Goal: Task Accomplishment & Management: Manage account settings

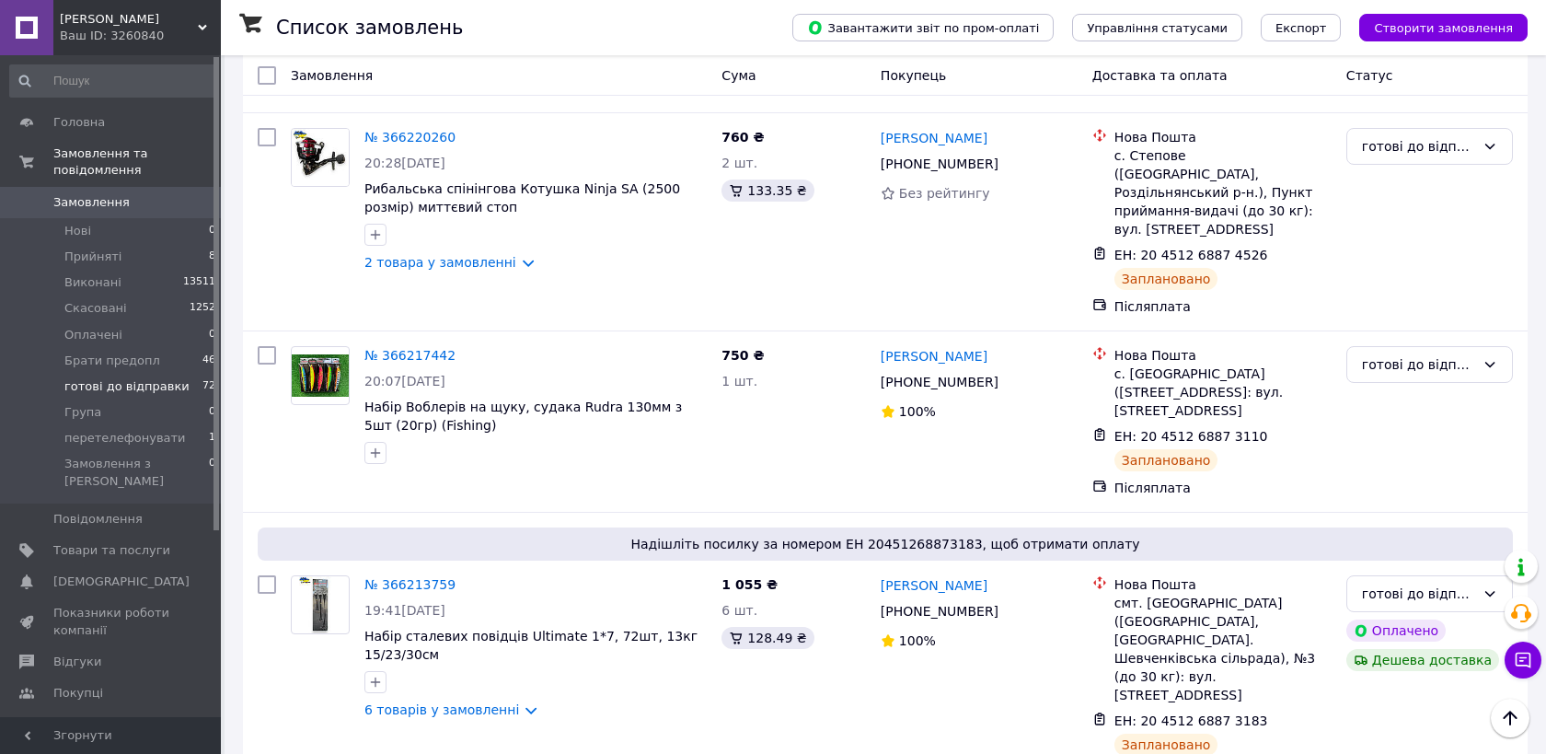
scroll to position [3474, 0]
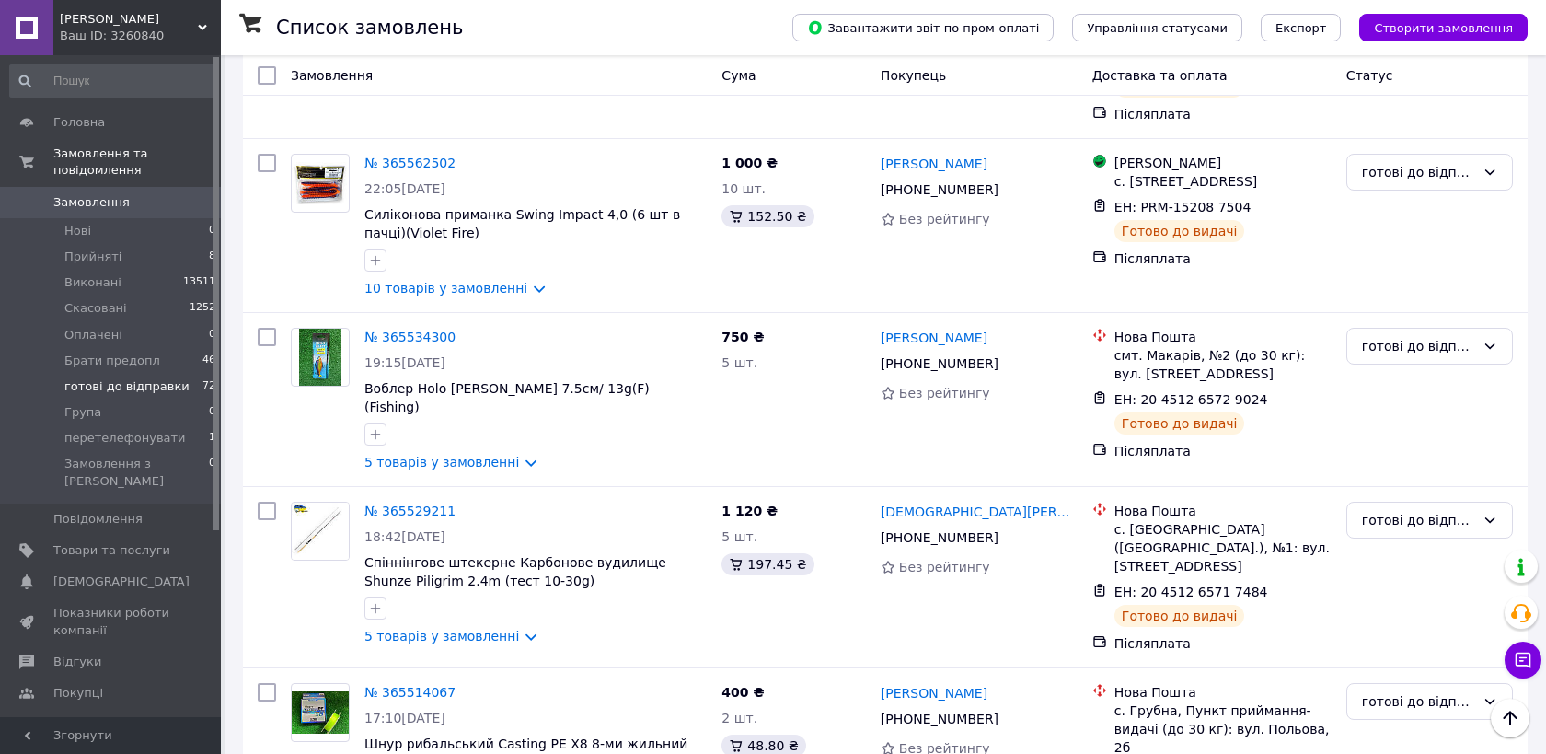
scroll to position [1655, 0]
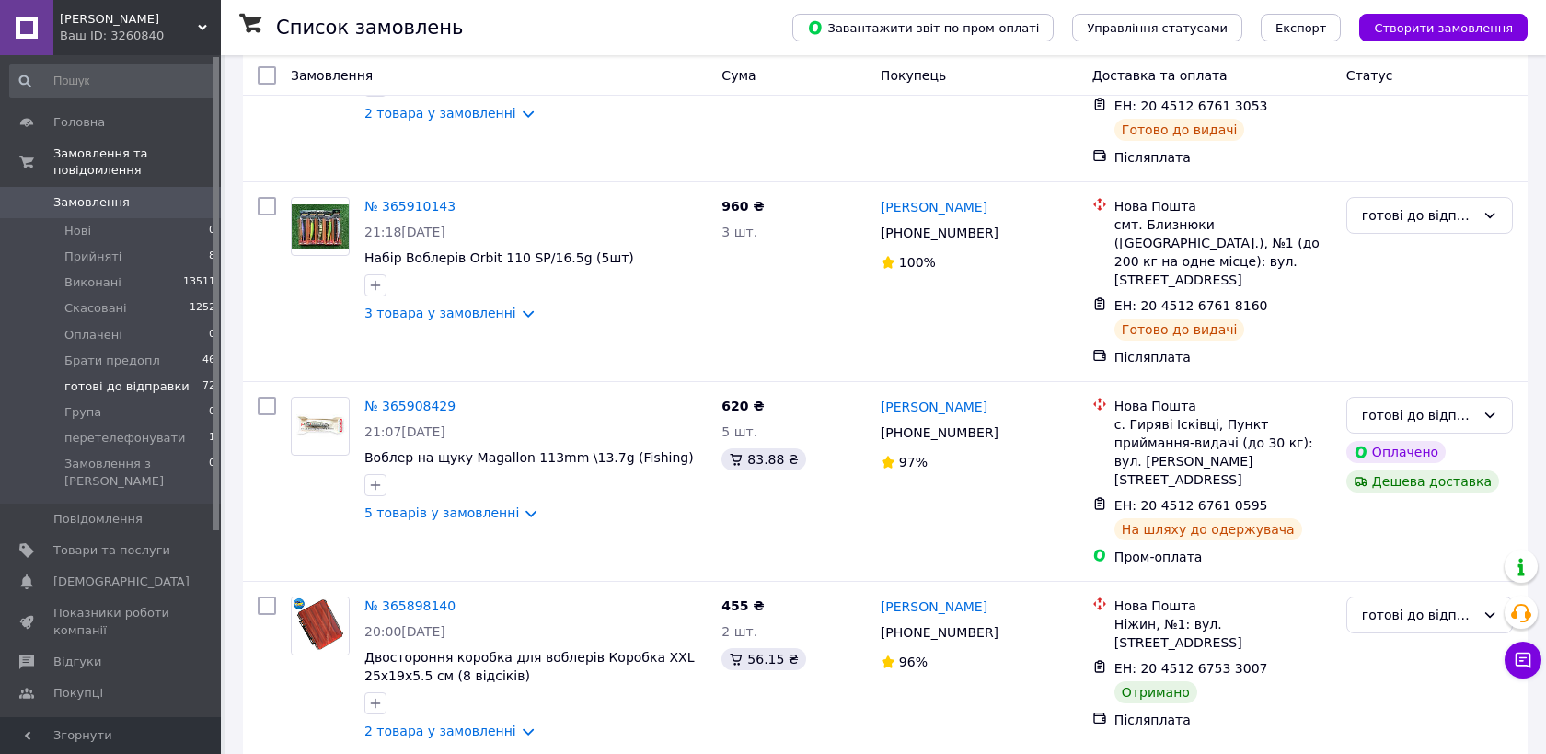
scroll to position [2692, 0]
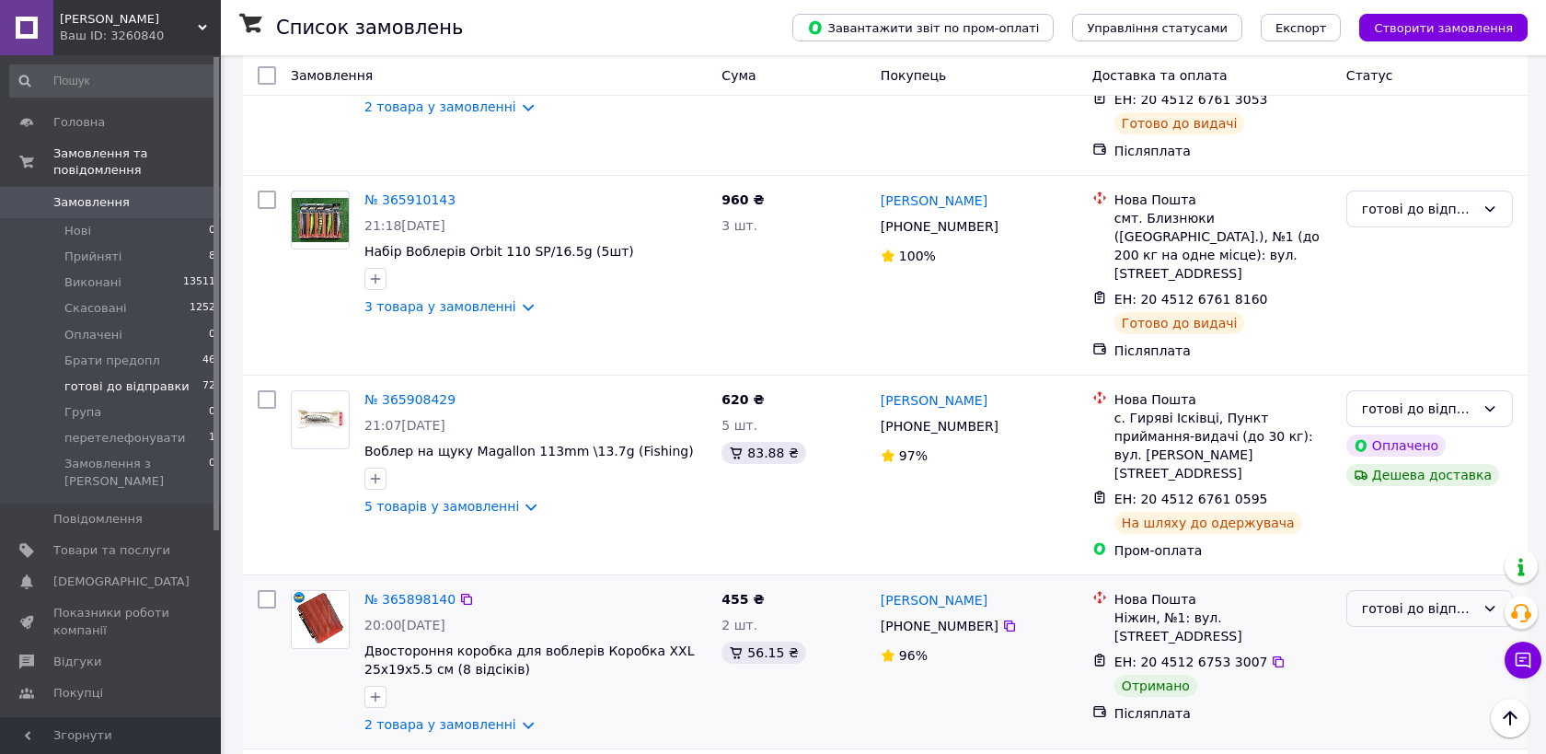
click at [1442, 598] on div "готові до відправки" at bounding box center [1418, 608] width 113 height 20
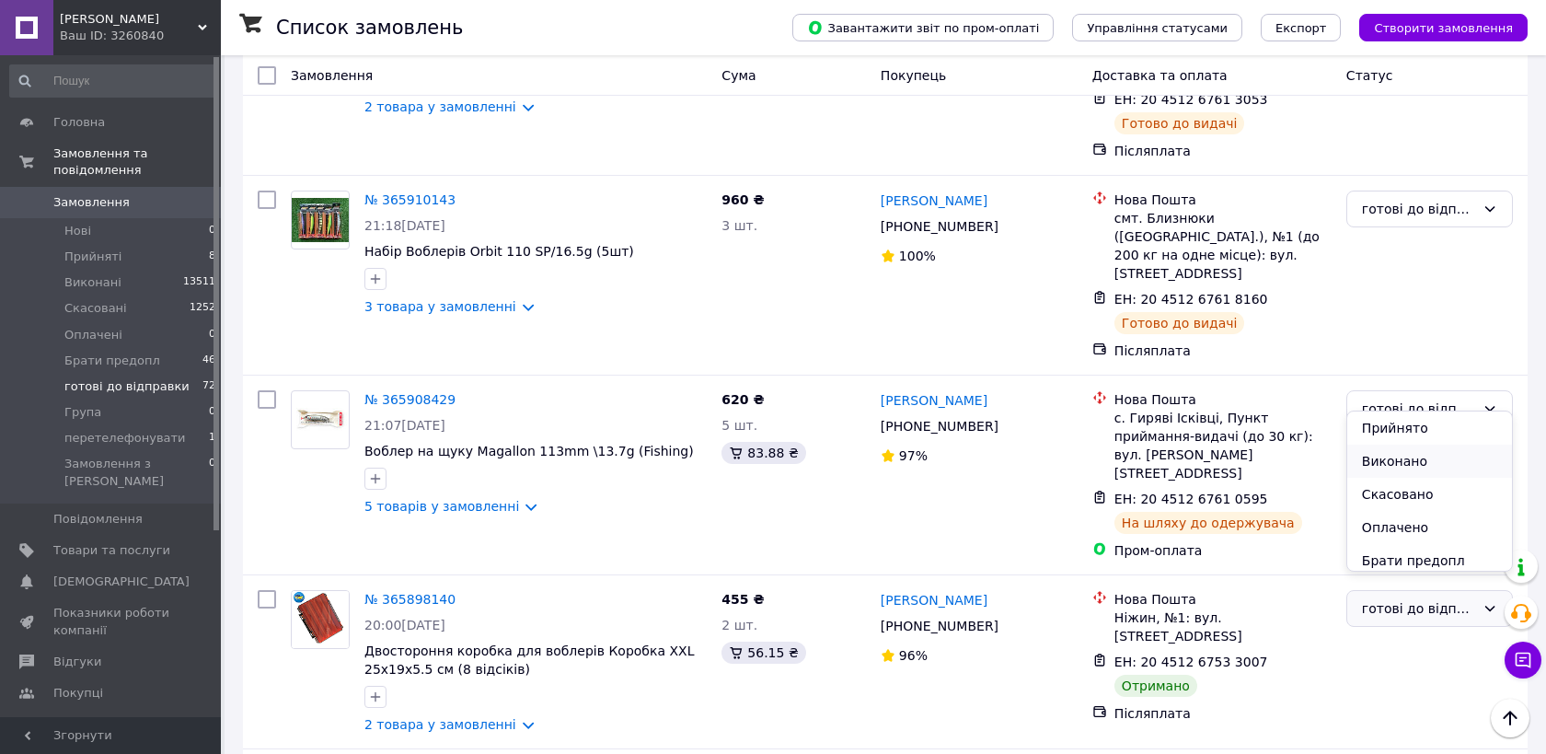
click at [1414, 465] on li "Виконано" at bounding box center [1430, 461] width 165 height 33
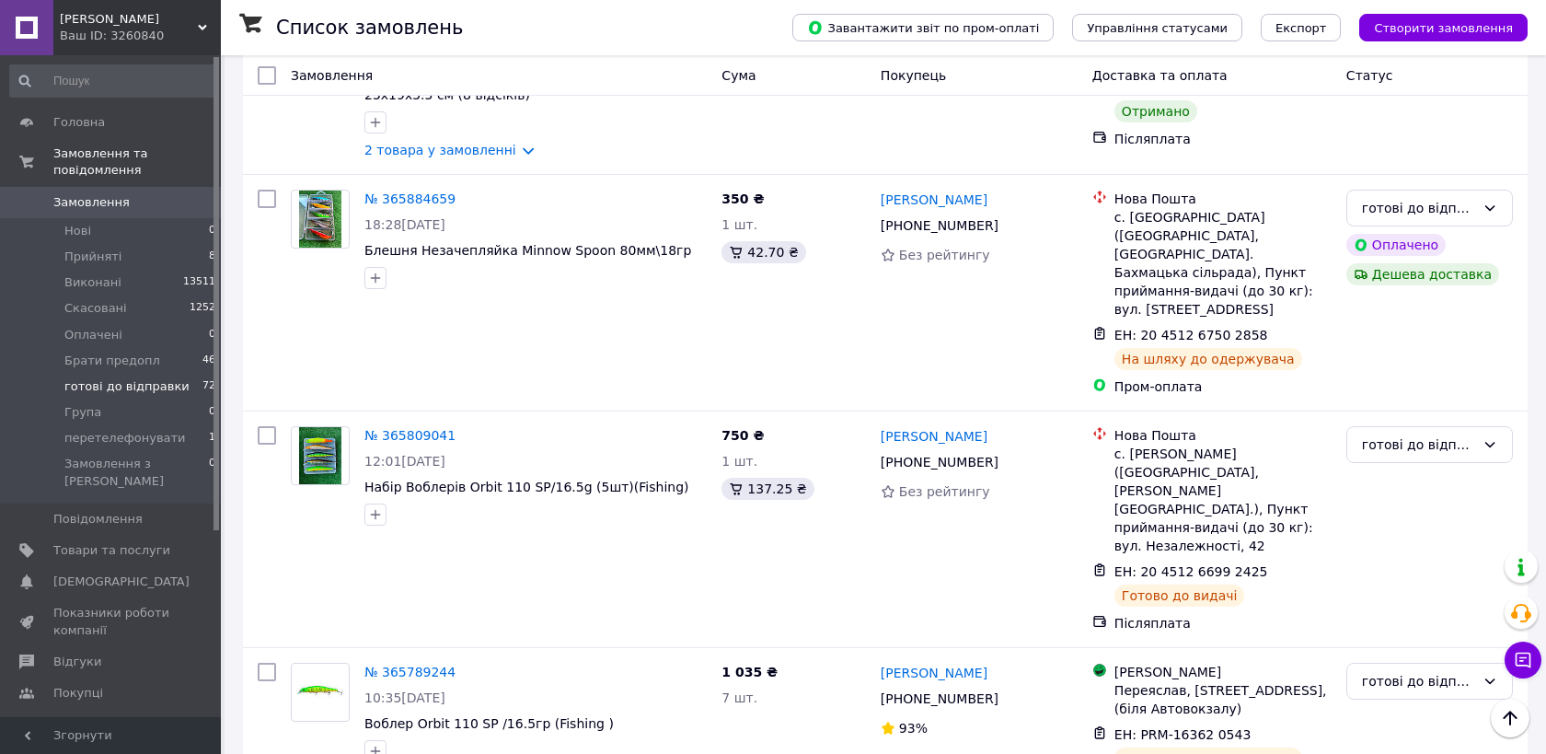
scroll to position [3305, 0]
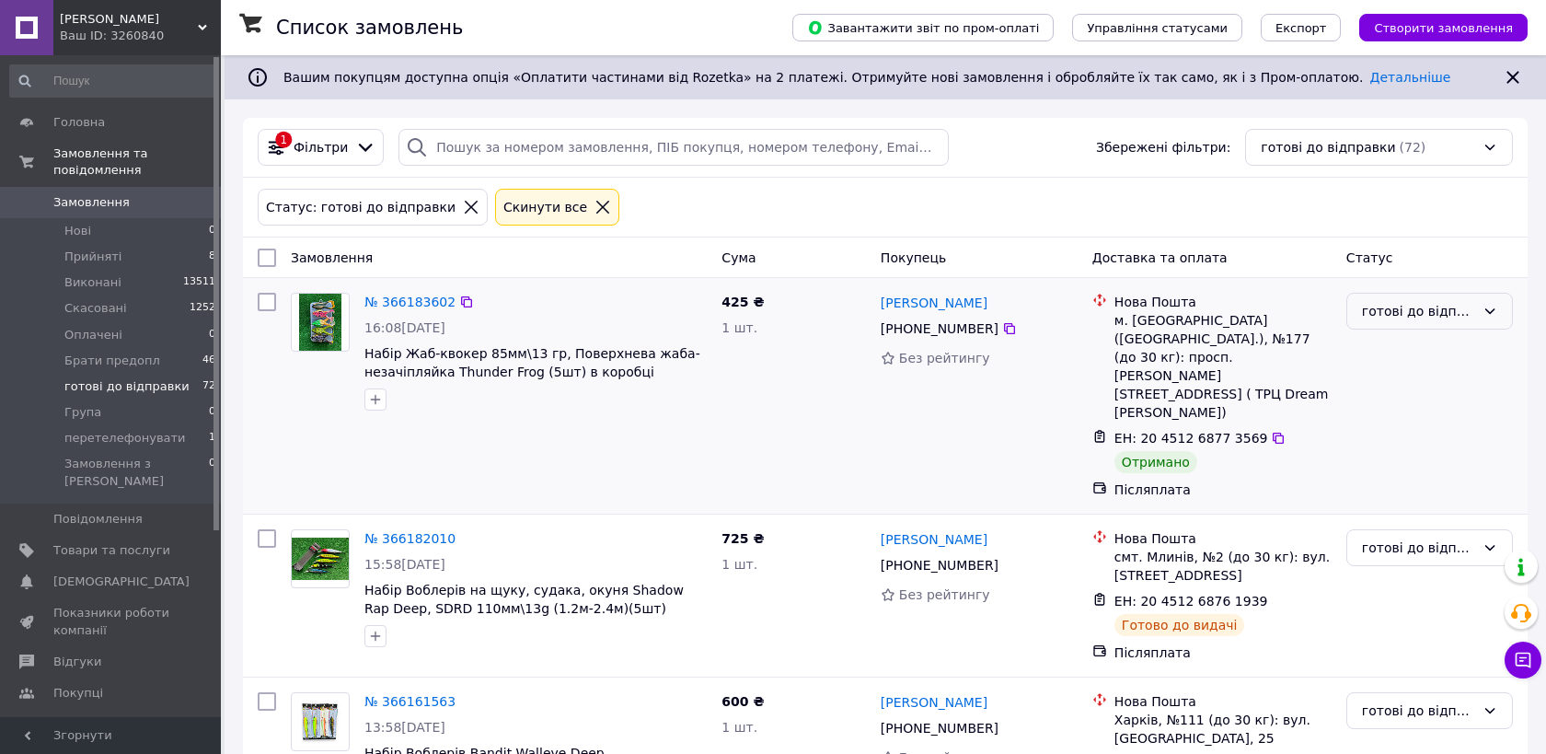
click at [1390, 302] on div "готові до відправки" at bounding box center [1418, 311] width 113 height 20
click at [1396, 398] on li "Виконано" at bounding box center [1430, 383] width 165 height 33
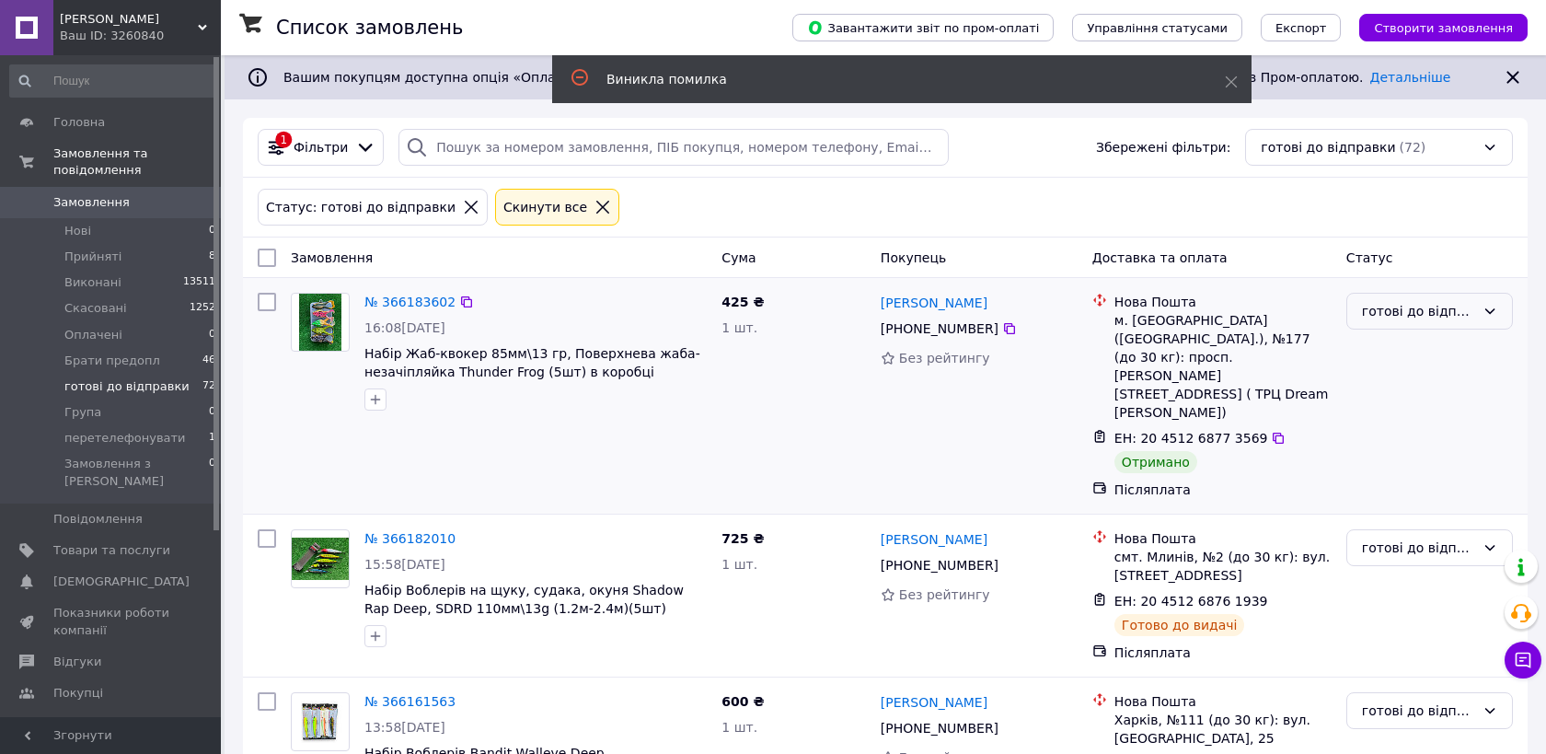
click at [1405, 296] on div "готові до відправки" at bounding box center [1430, 311] width 167 height 37
click at [1395, 384] on li "Виконано" at bounding box center [1430, 383] width 165 height 33
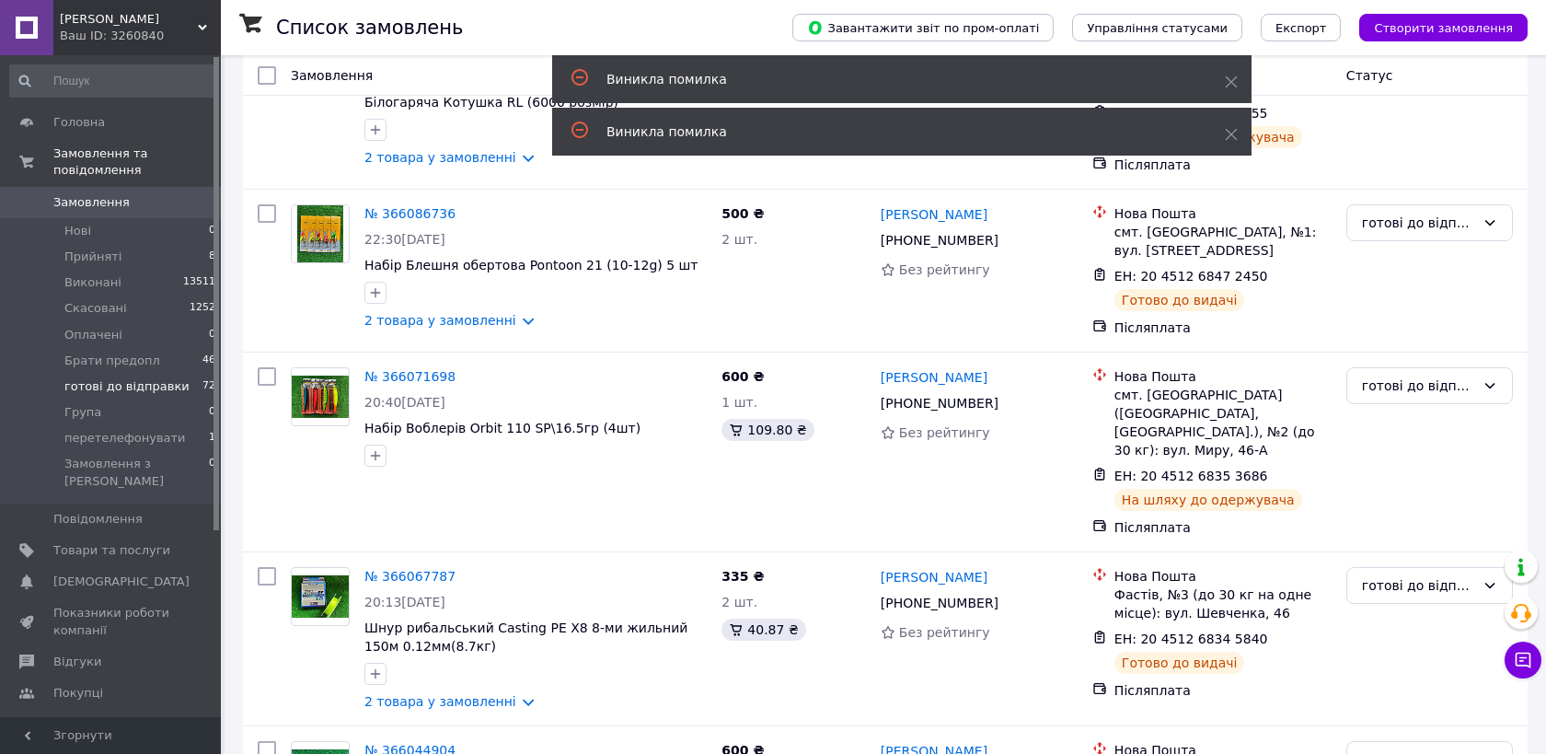
scroll to position [3099, 0]
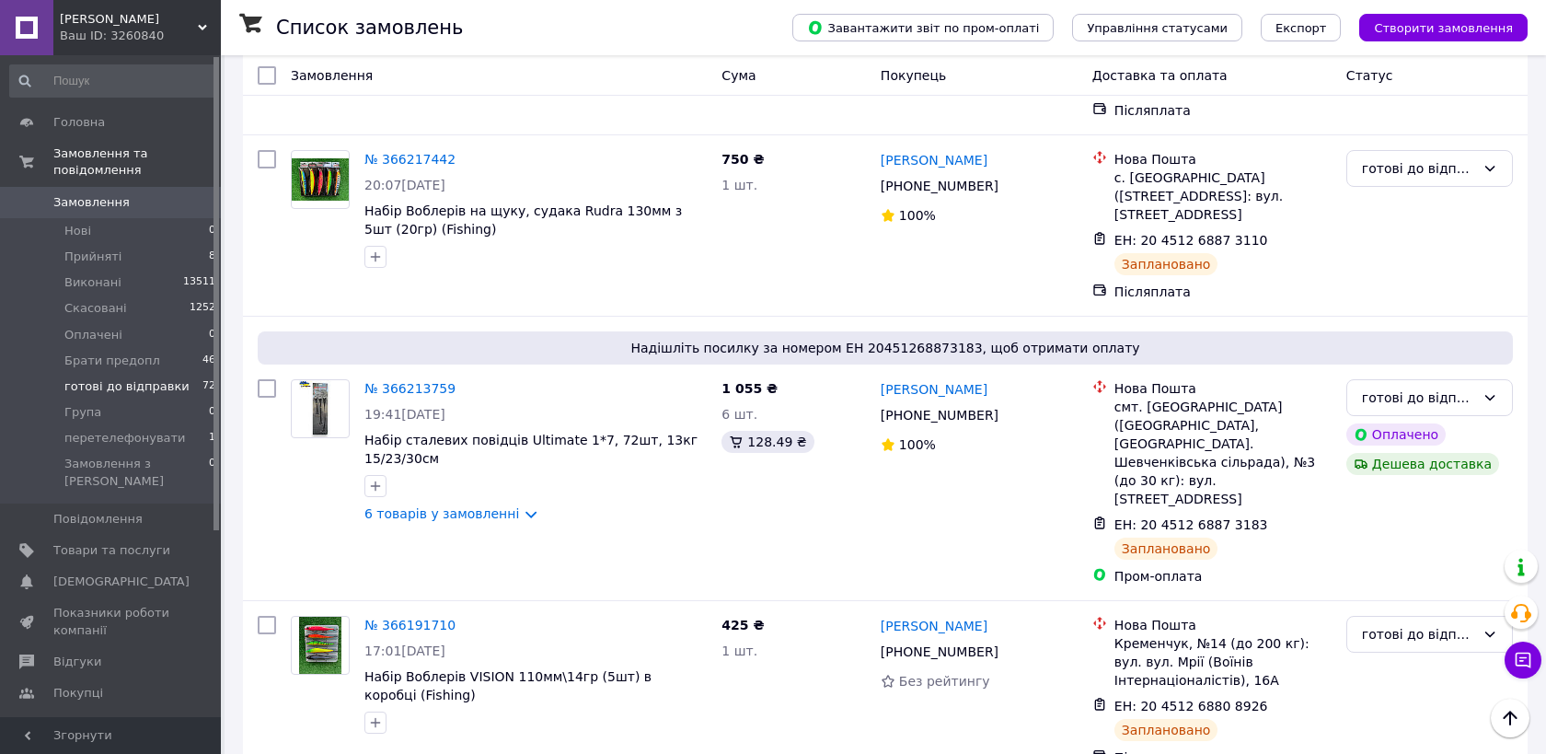
scroll to position [3474, 0]
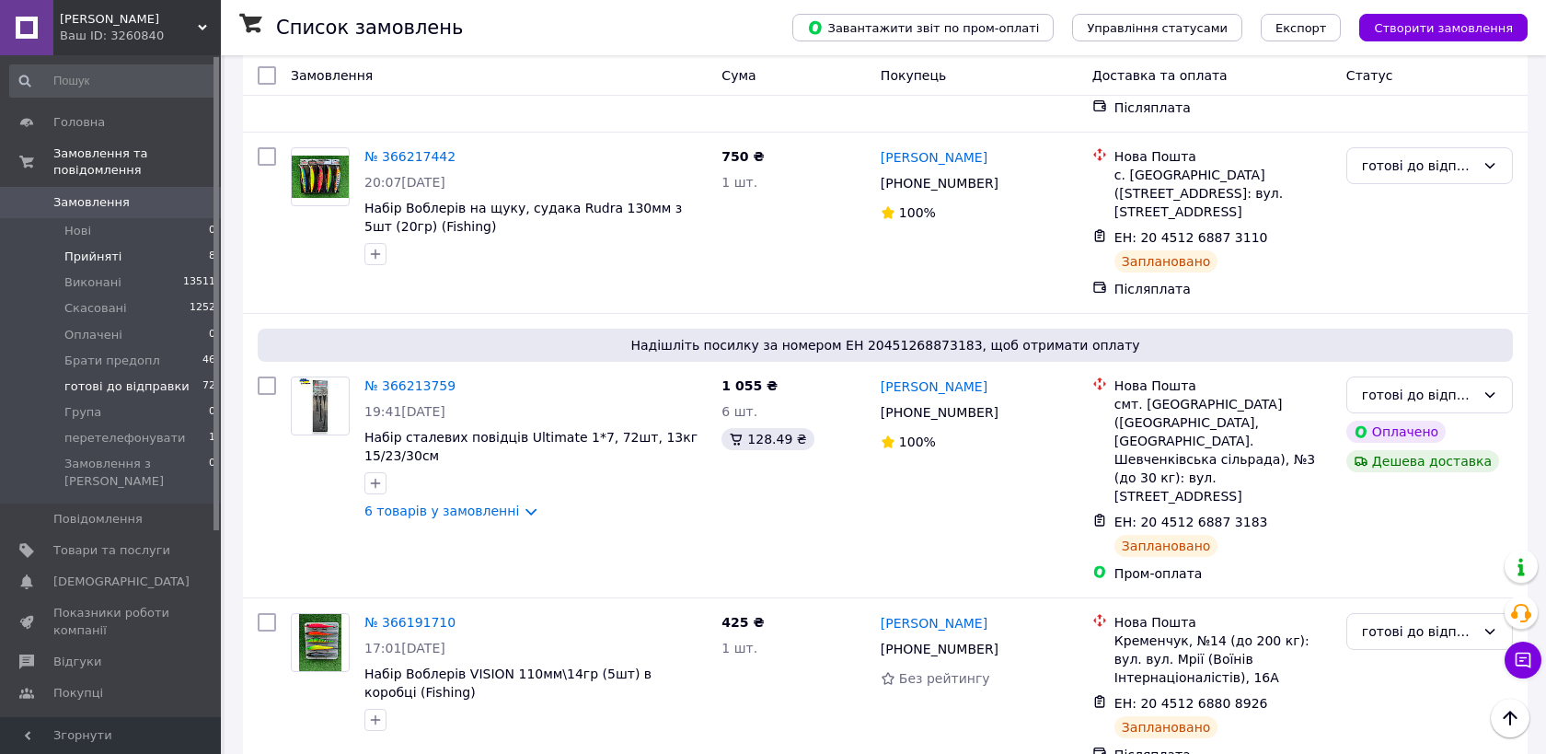
click at [160, 260] on li "Прийняті 8" at bounding box center [113, 257] width 226 height 26
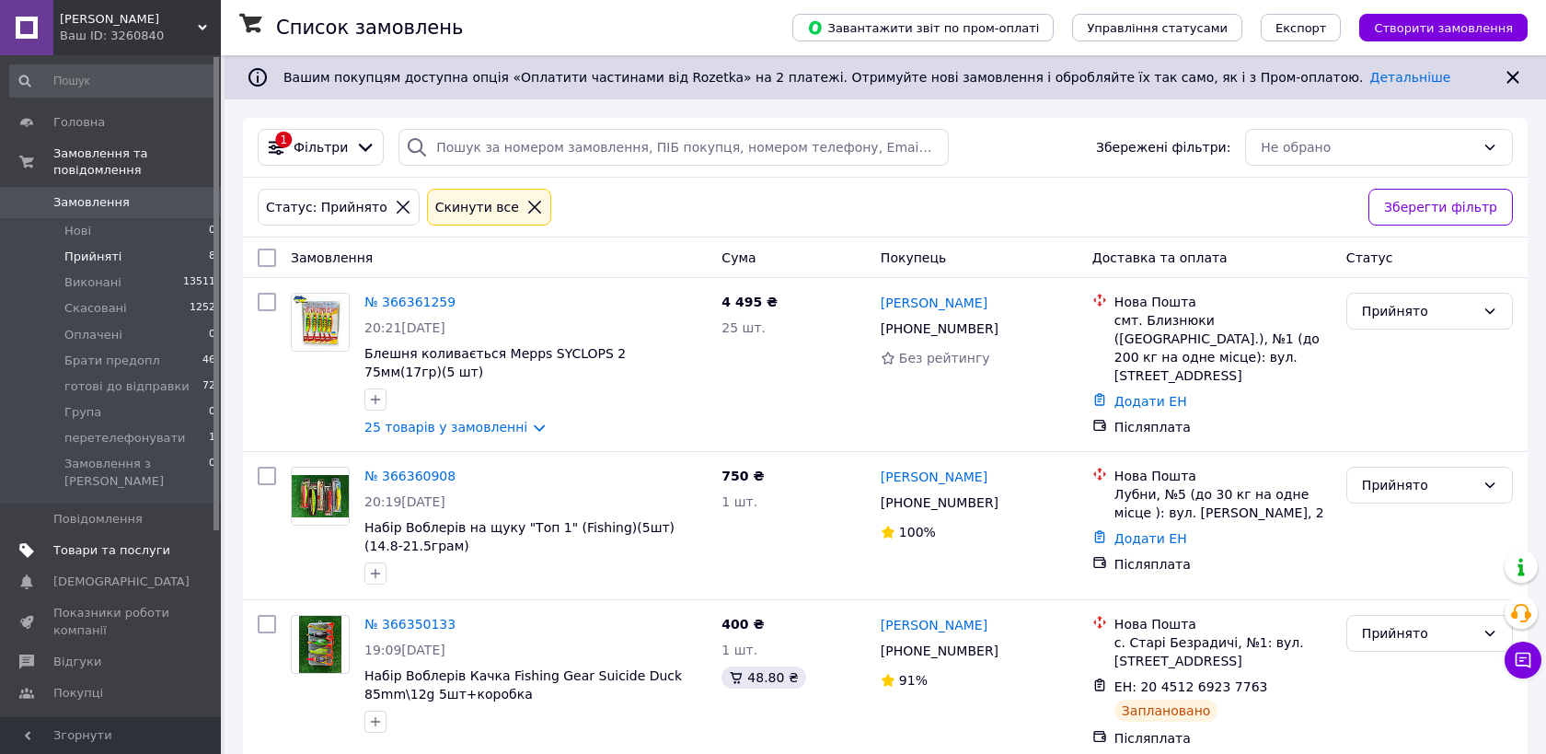
click at [141, 535] on link "Товари та послуги" at bounding box center [113, 550] width 226 height 31
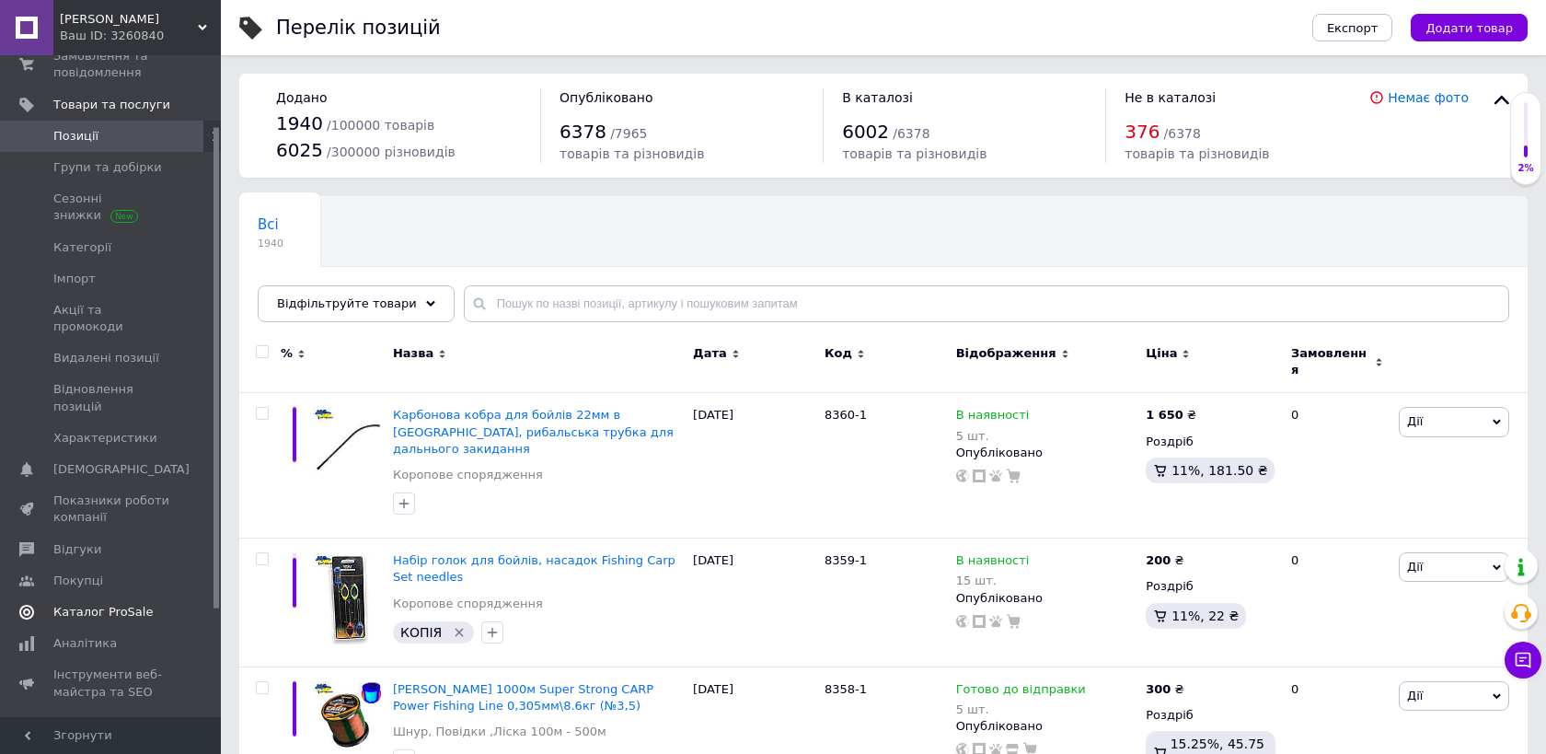
click at [111, 606] on link "Каталог ProSale" at bounding box center [113, 611] width 226 height 31
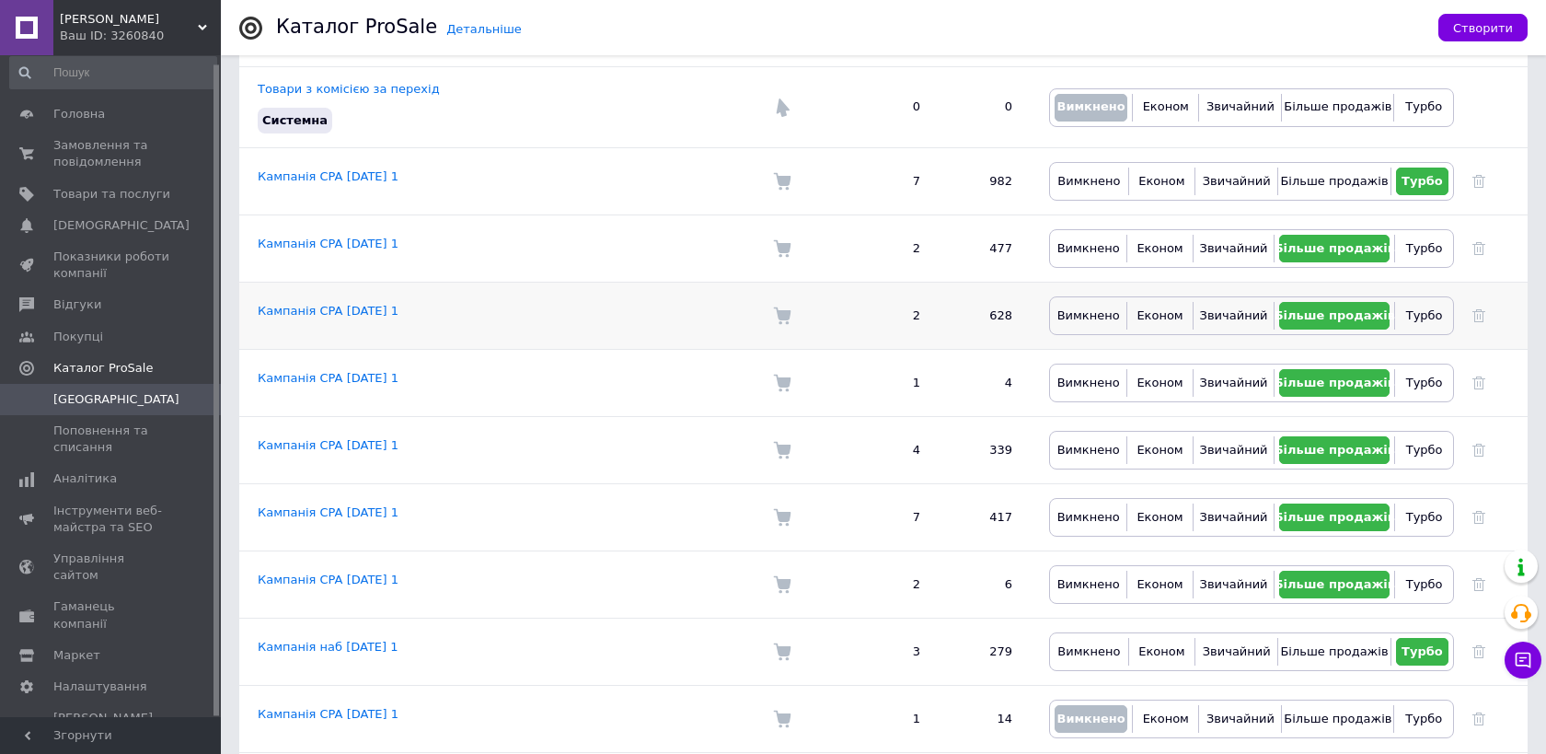
scroll to position [568, 0]
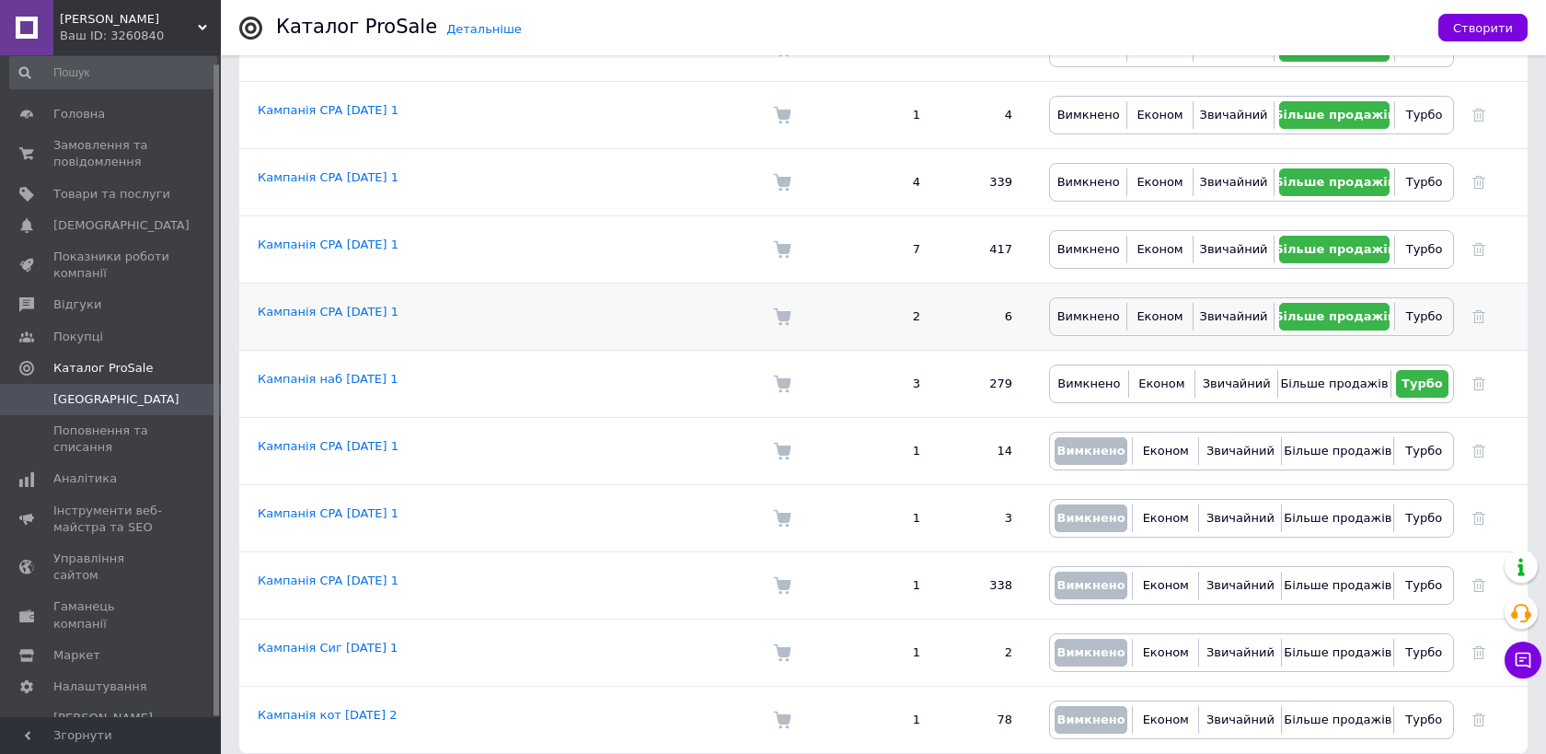
click at [337, 284] on td "Кампанія CPA [DATE] 1" at bounding box center [496, 316] width 515 height 67
click at [339, 305] on link "Кампанія CPA [DATE] 1" at bounding box center [328, 312] width 141 height 14
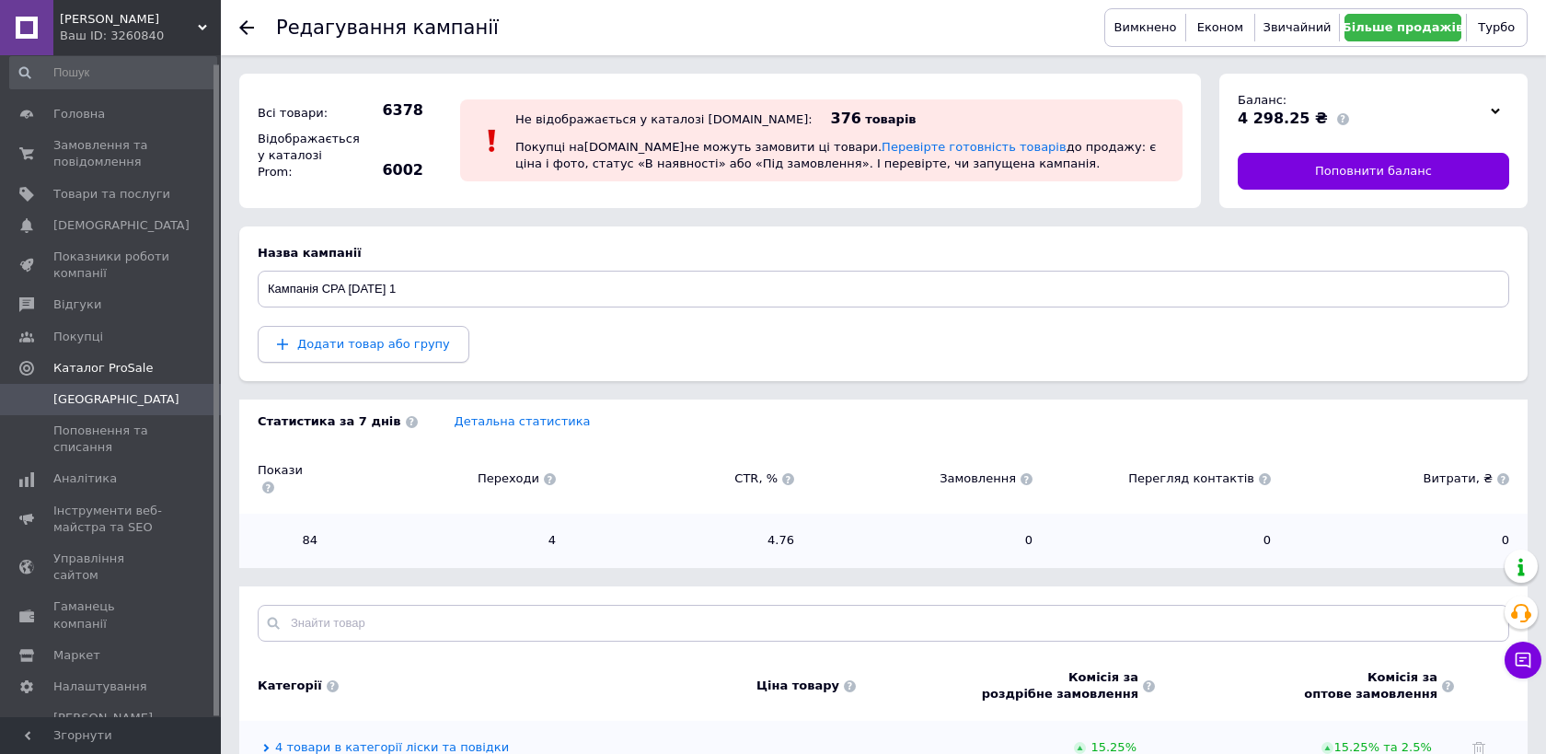
click at [321, 341] on span "Додати товар або групу" at bounding box center [373, 344] width 153 height 14
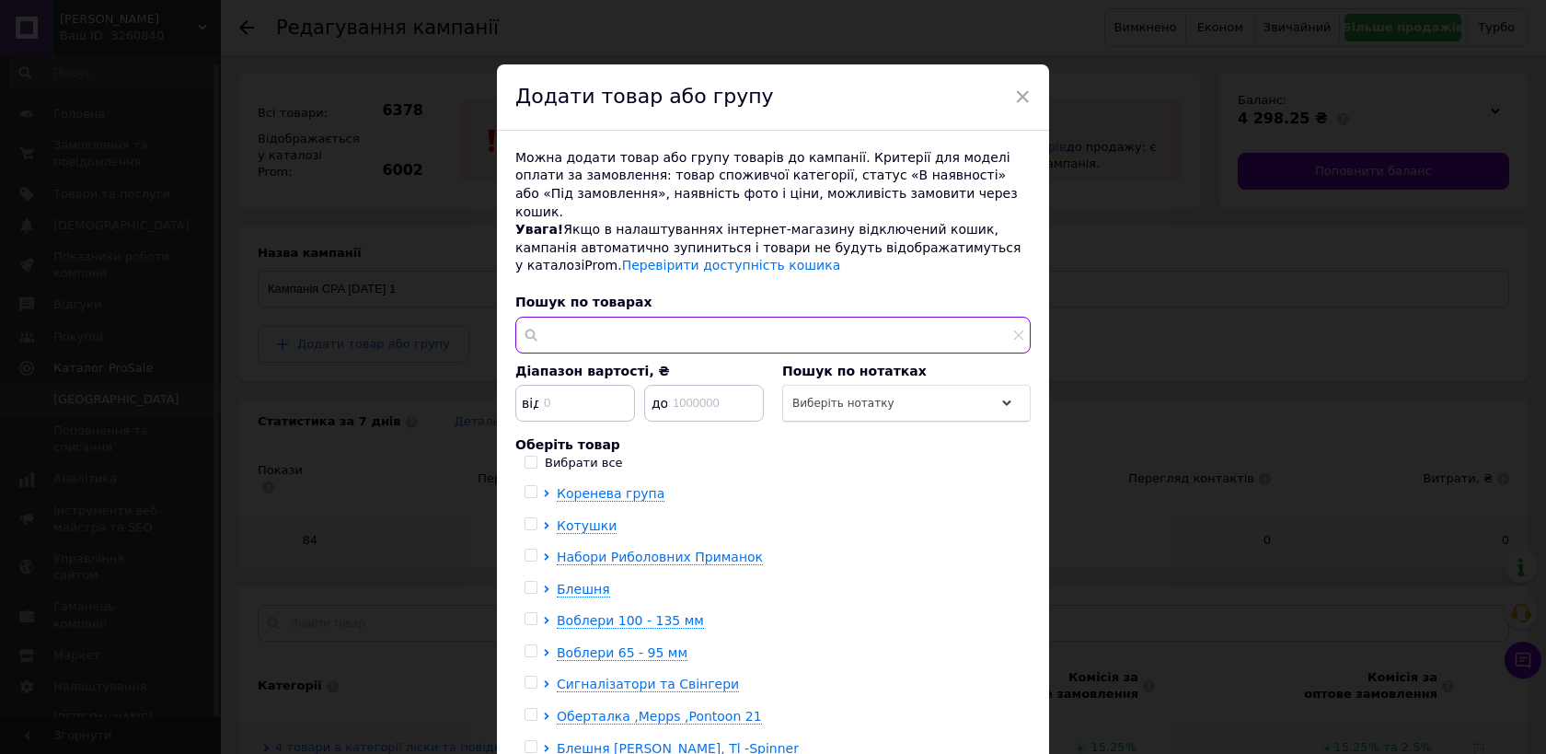
click at [703, 326] on input "text" at bounding box center [772, 335] width 515 height 37
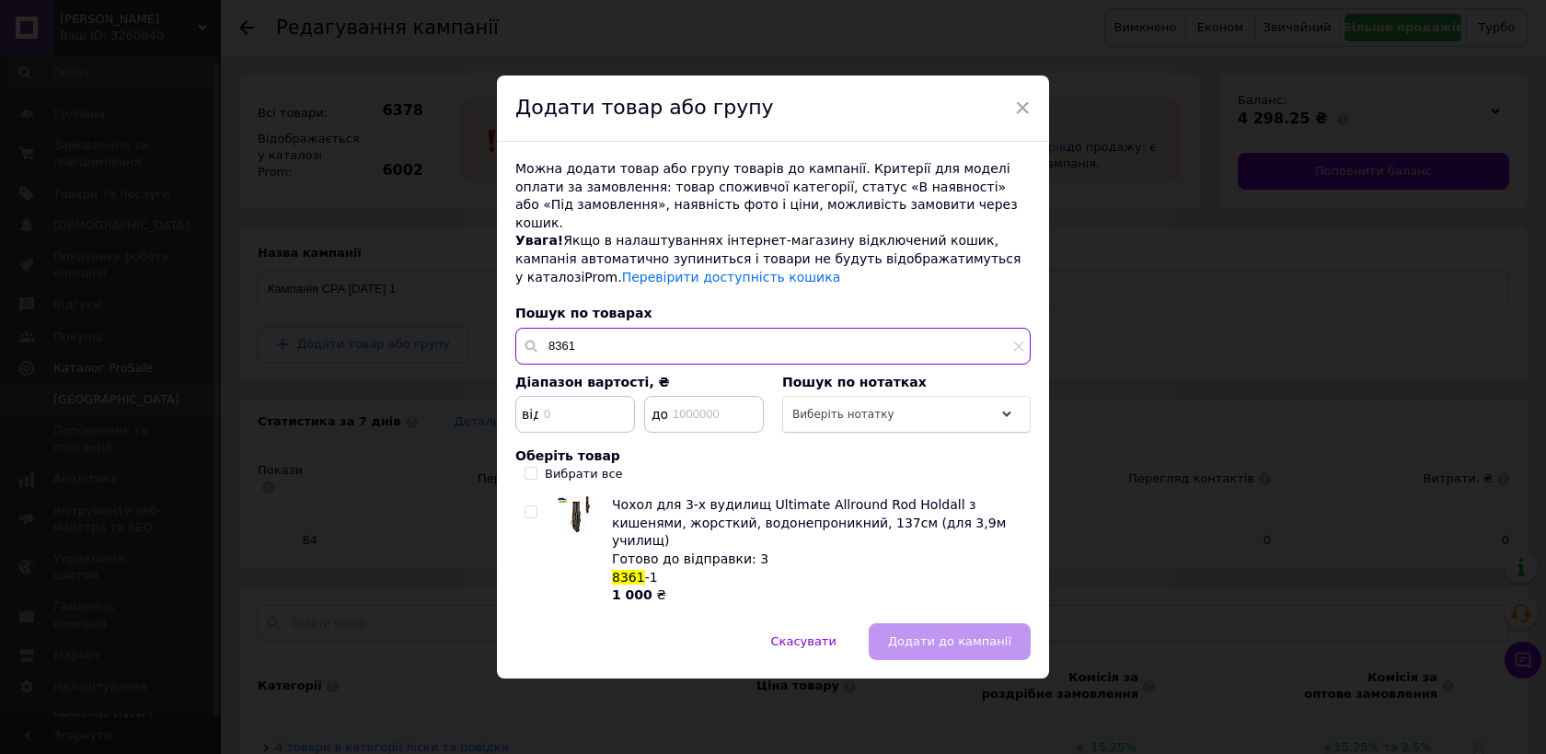
type input "8361"
click at [530, 510] on input "checkbox" at bounding box center [531, 512] width 12 height 12
checkbox input "true"
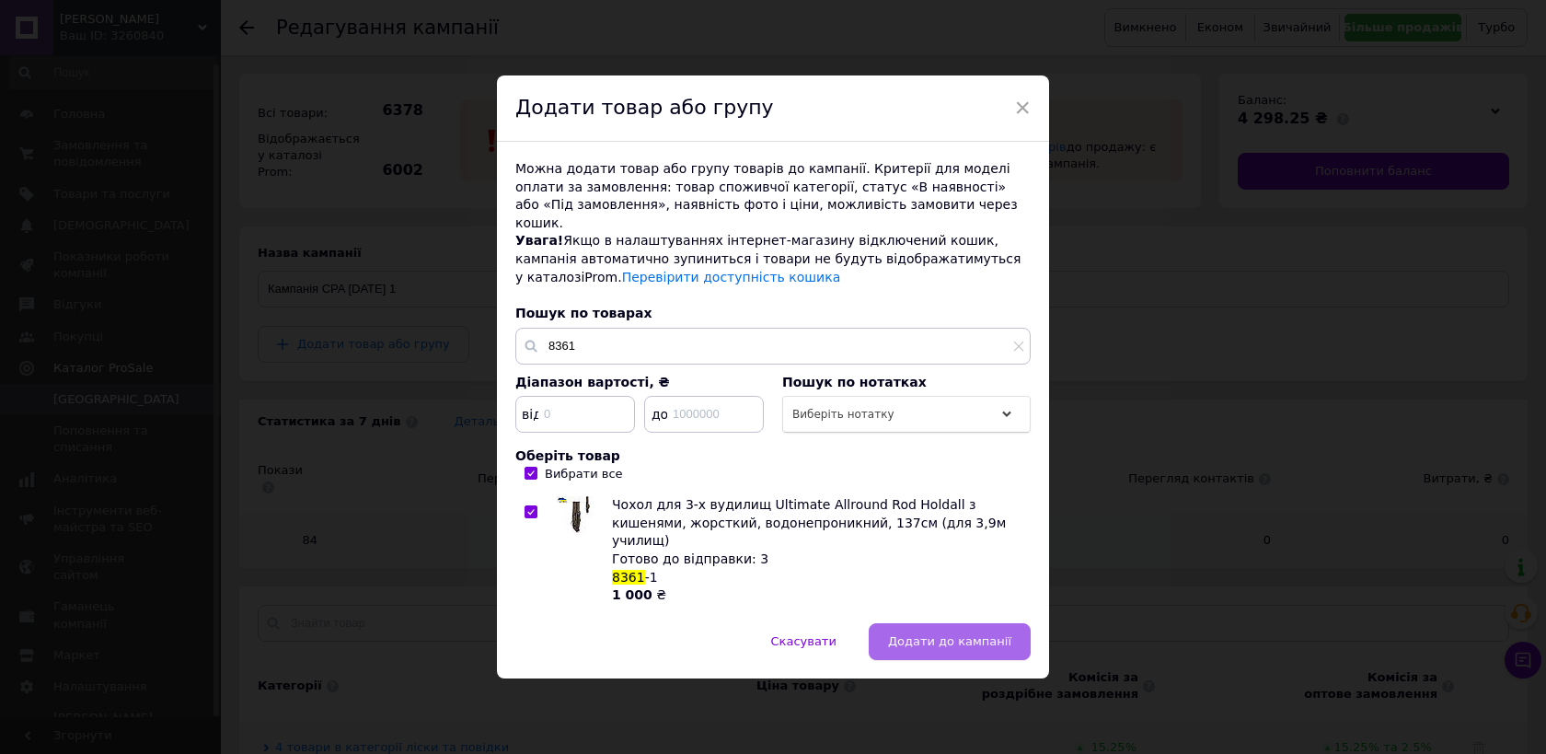
click at [980, 634] on span "Додати до кампанії" at bounding box center [949, 641] width 123 height 14
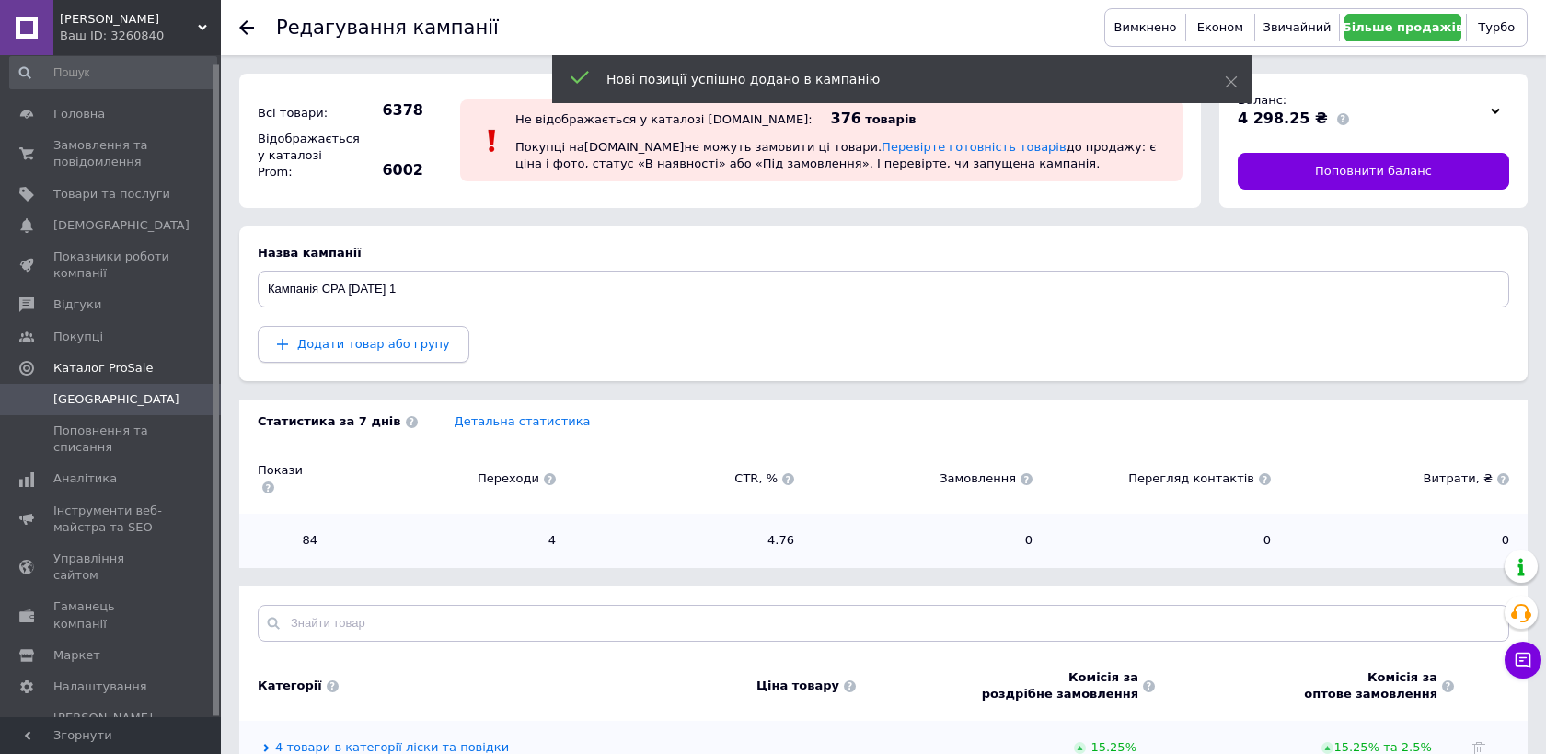
click at [400, 353] on button "Додати товар або групу" at bounding box center [364, 344] width 212 height 37
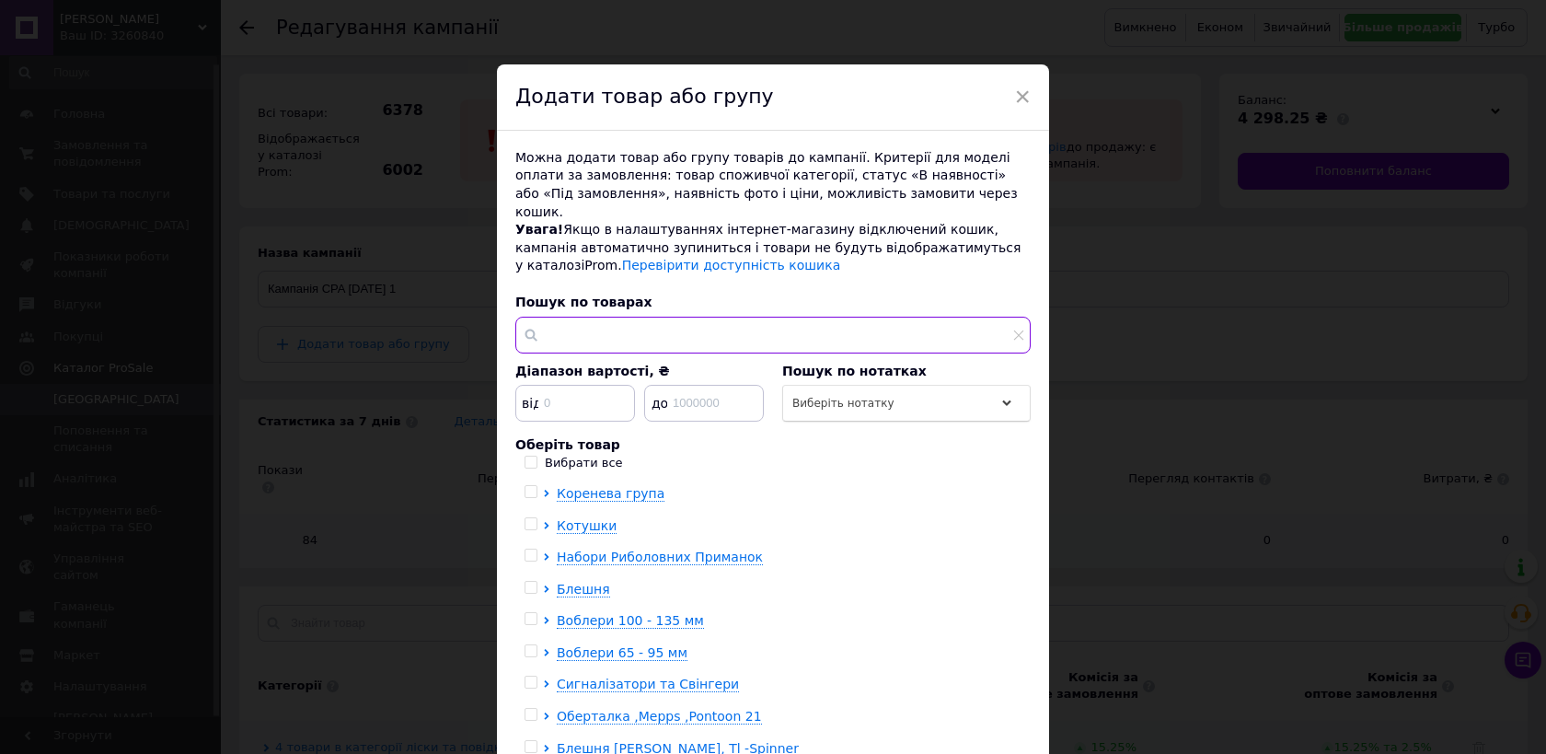
click at [583, 317] on input "text" at bounding box center [772, 335] width 515 height 37
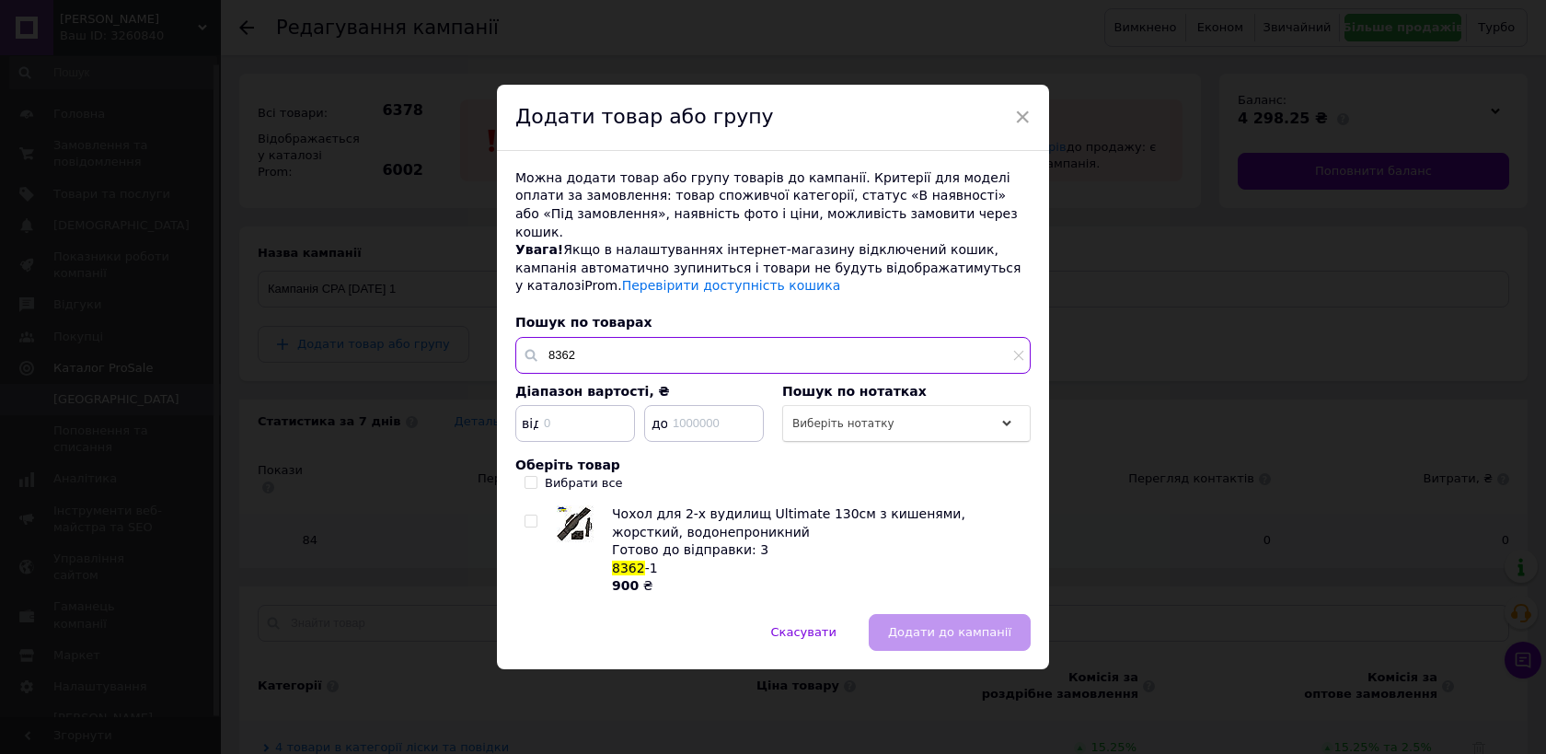
type input "8362"
click at [531, 515] on input "checkbox" at bounding box center [531, 521] width 12 height 12
checkbox input "true"
click at [1000, 631] on button "Додати до кампанії" at bounding box center [950, 632] width 162 height 37
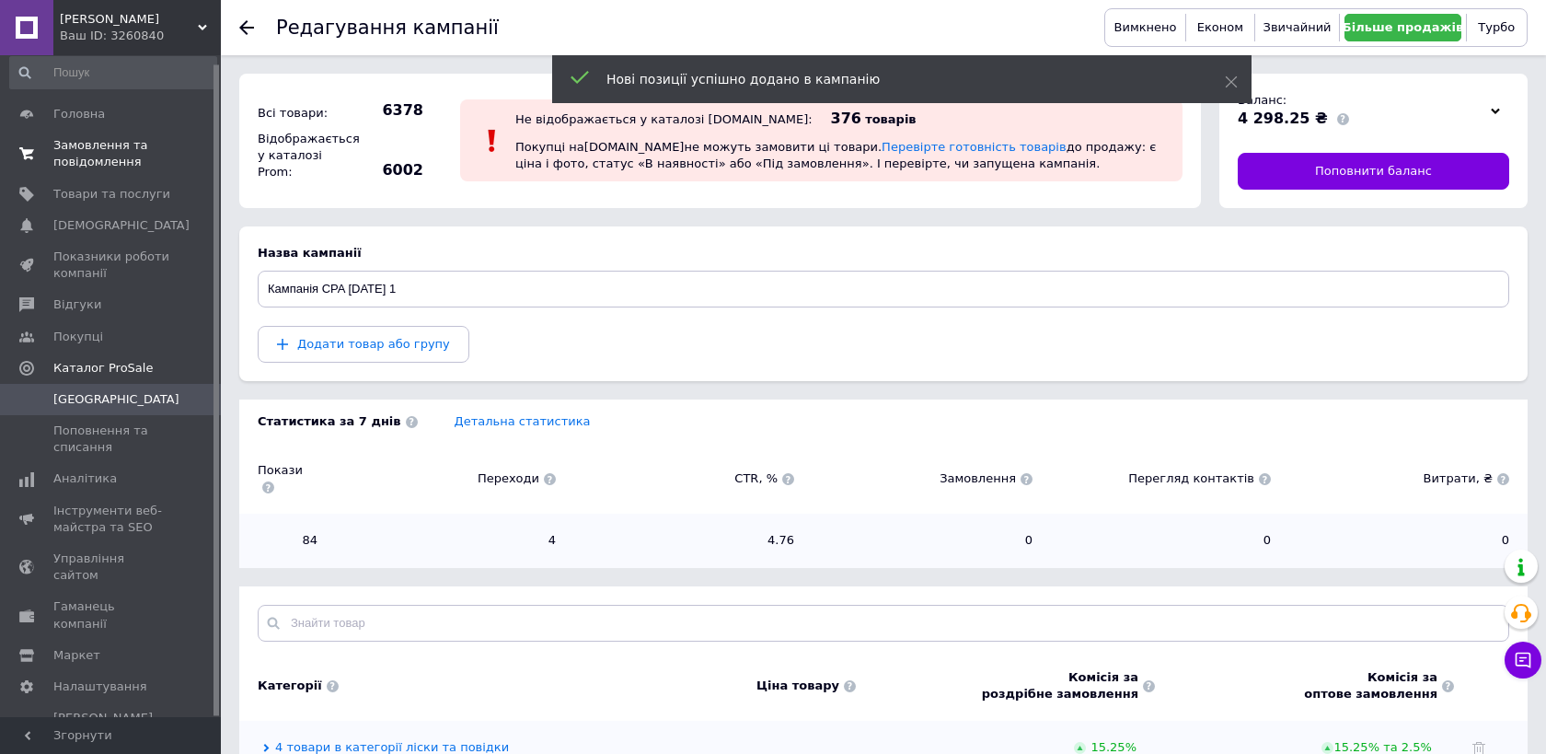
click at [122, 157] on span "Замовлення та повідомлення" at bounding box center [111, 153] width 117 height 33
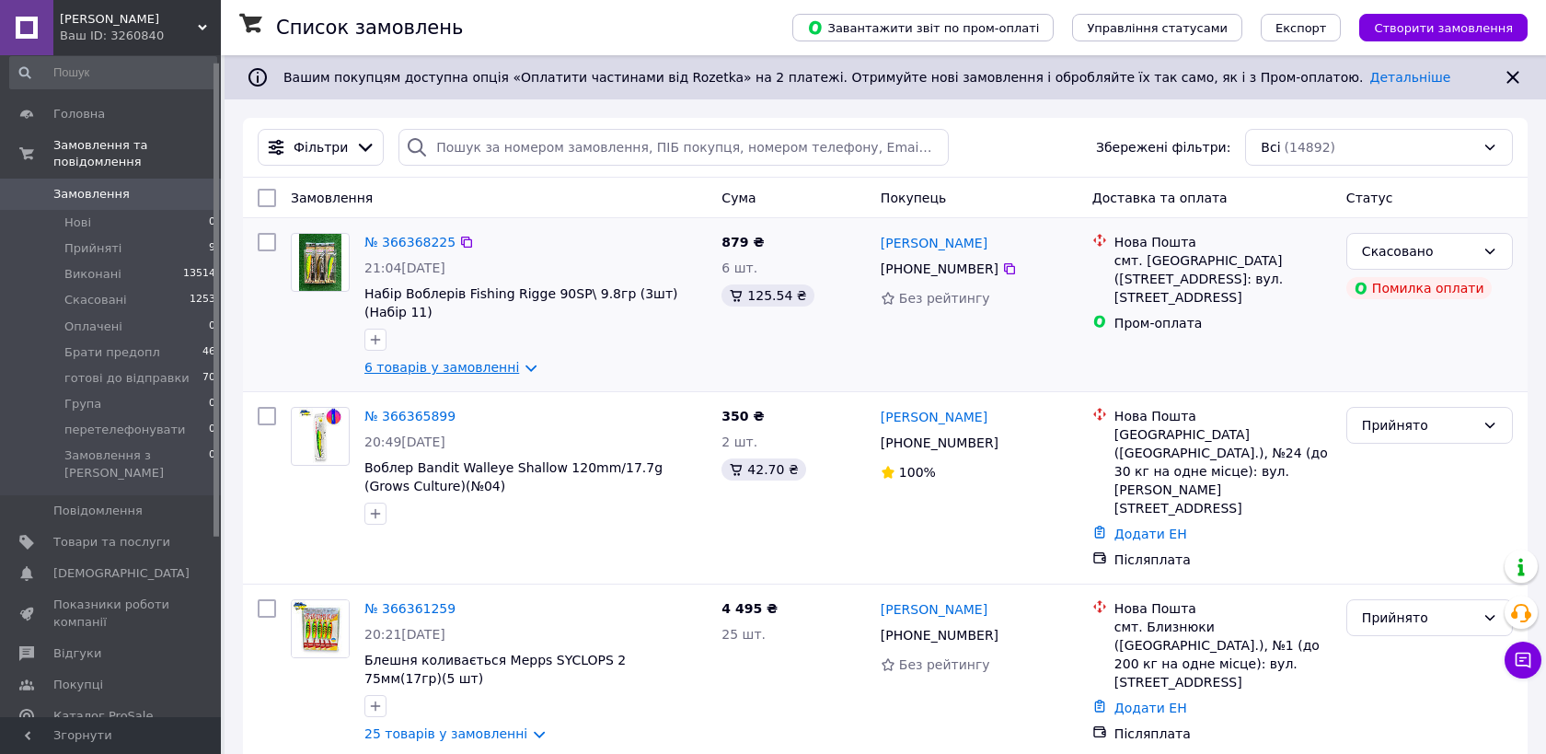
click at [502, 370] on link "6 товарів у замовленні" at bounding box center [442, 367] width 155 height 15
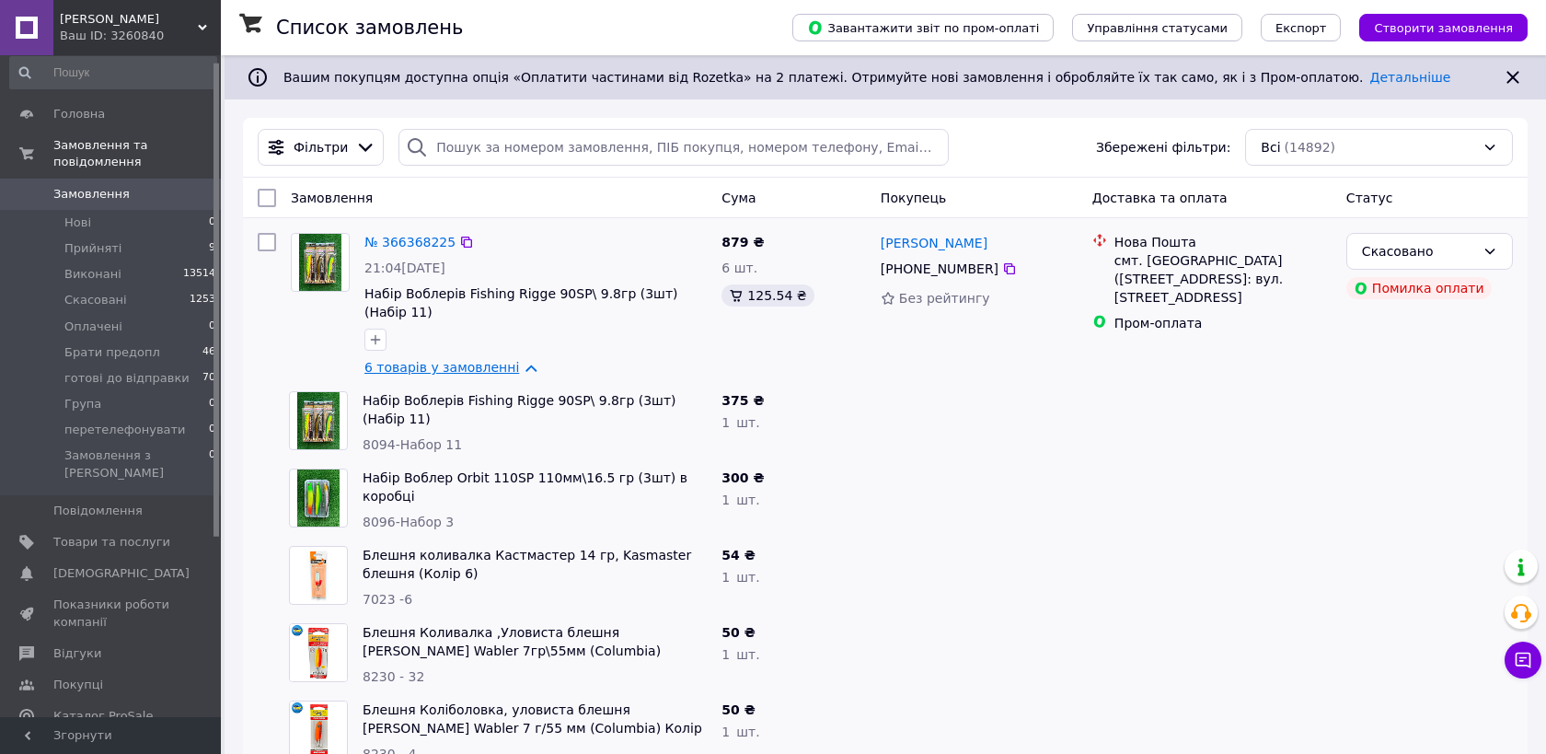
click at [502, 370] on link "6 товарів у замовленні" at bounding box center [442, 367] width 155 height 15
